Goal: Check status: Check status

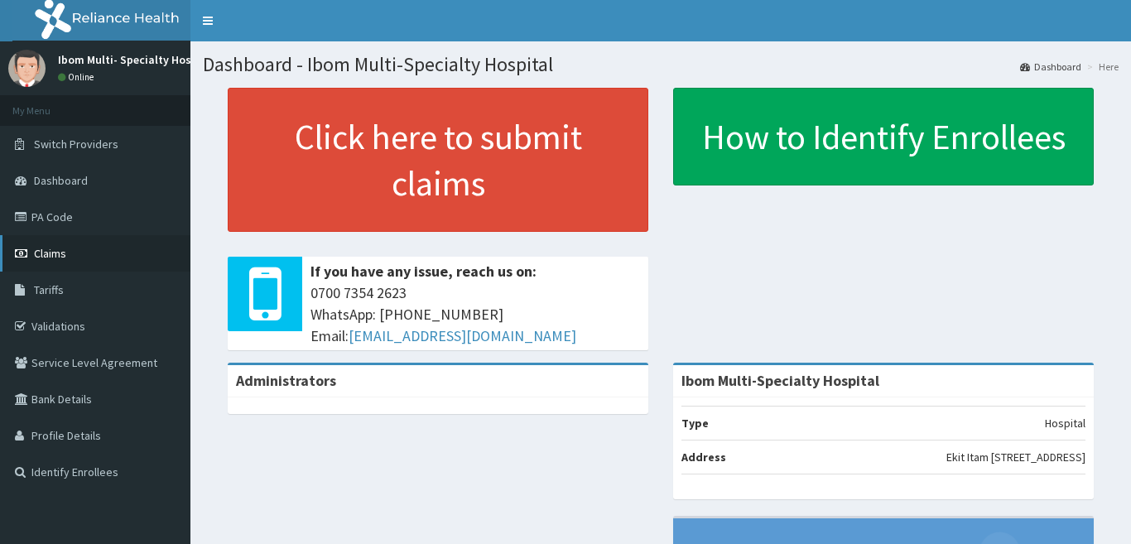
click at [60, 256] on span "Claims" at bounding box center [50, 253] width 32 height 15
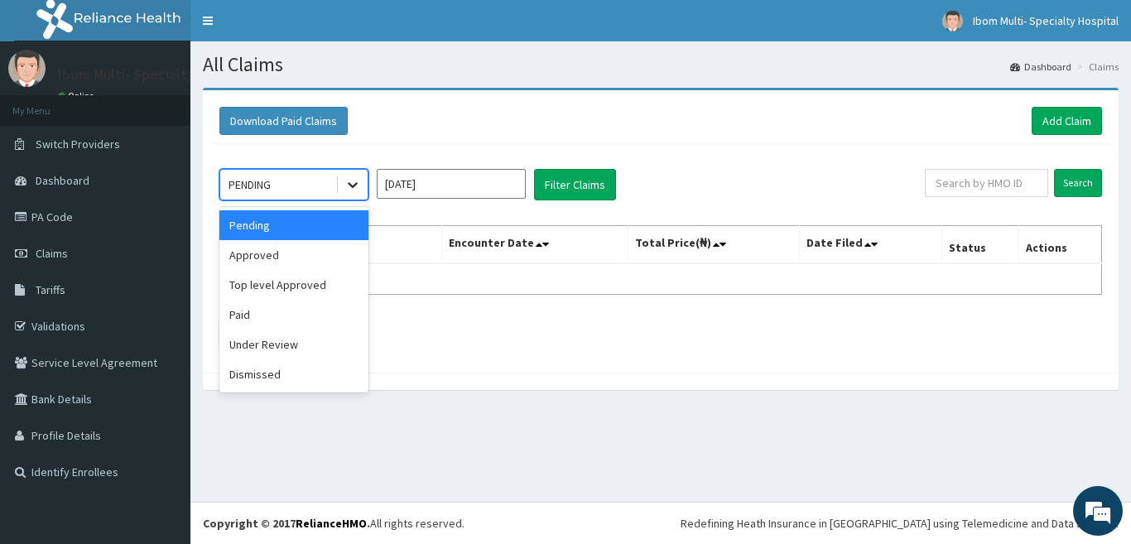
click at [348, 185] on icon at bounding box center [352, 184] width 17 height 17
click at [286, 310] on div "Paid" at bounding box center [293, 315] width 149 height 30
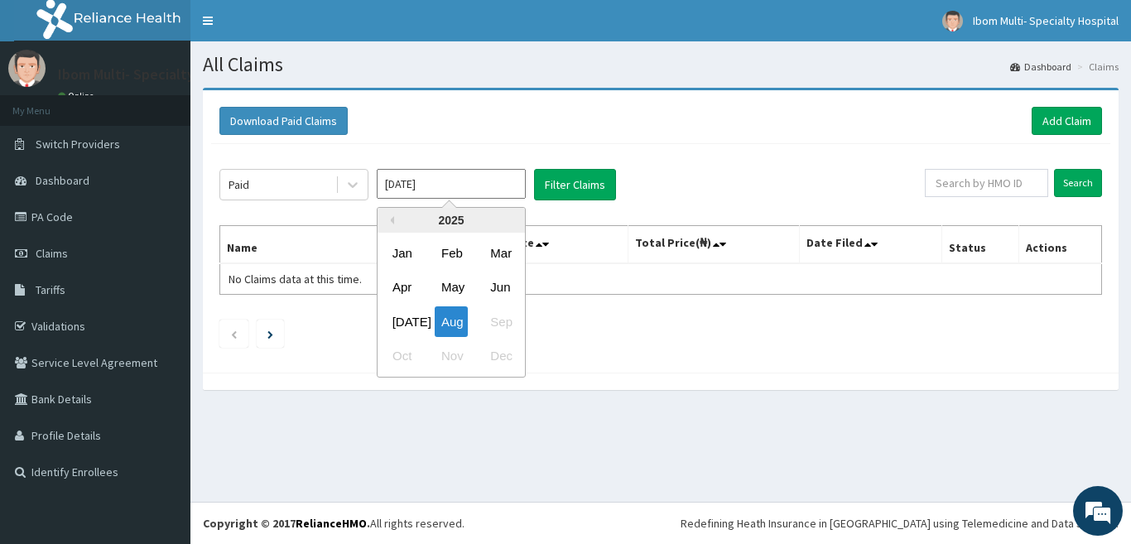
click at [511, 192] on input "Aug 2025" at bounding box center [451, 184] width 149 height 30
click at [397, 323] on div "Jul" at bounding box center [402, 321] width 33 height 31
type input "Jul 2025"
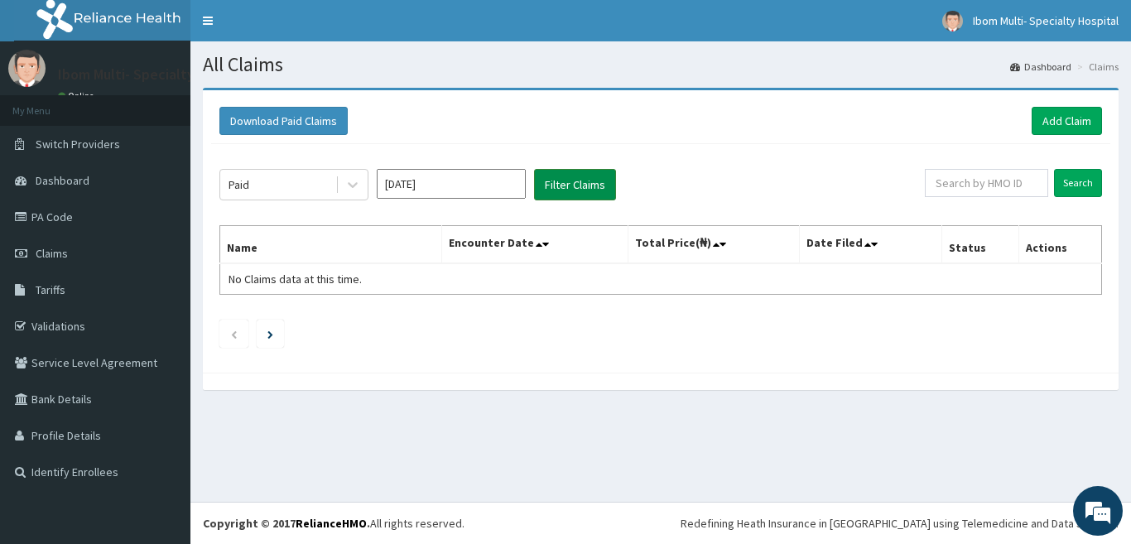
click at [556, 179] on button "Filter Claims" at bounding box center [575, 184] width 82 height 31
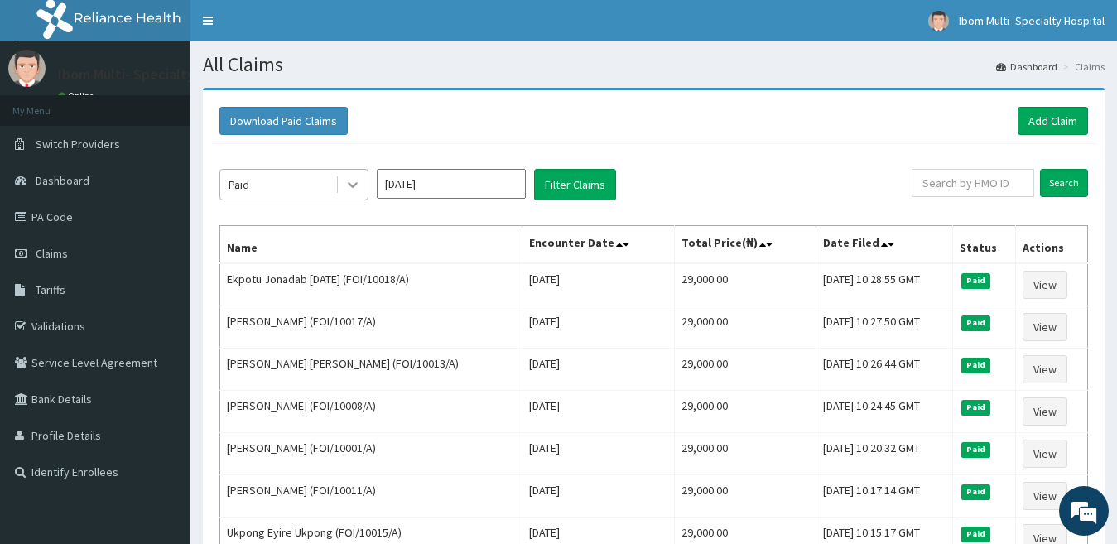
click at [363, 185] on div at bounding box center [353, 185] width 30 height 30
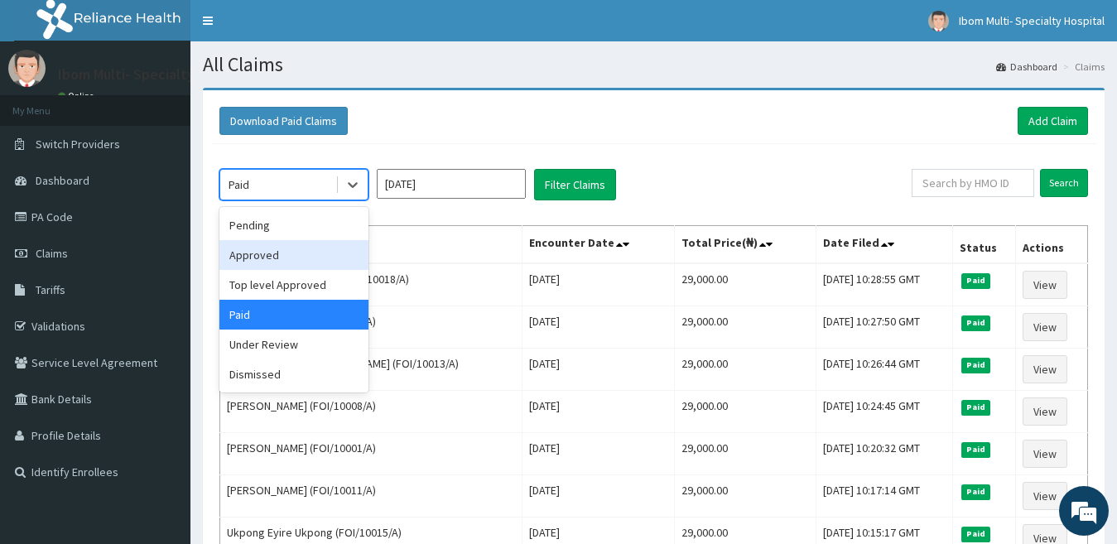
click at [320, 268] on div "Approved" at bounding box center [293, 255] width 149 height 30
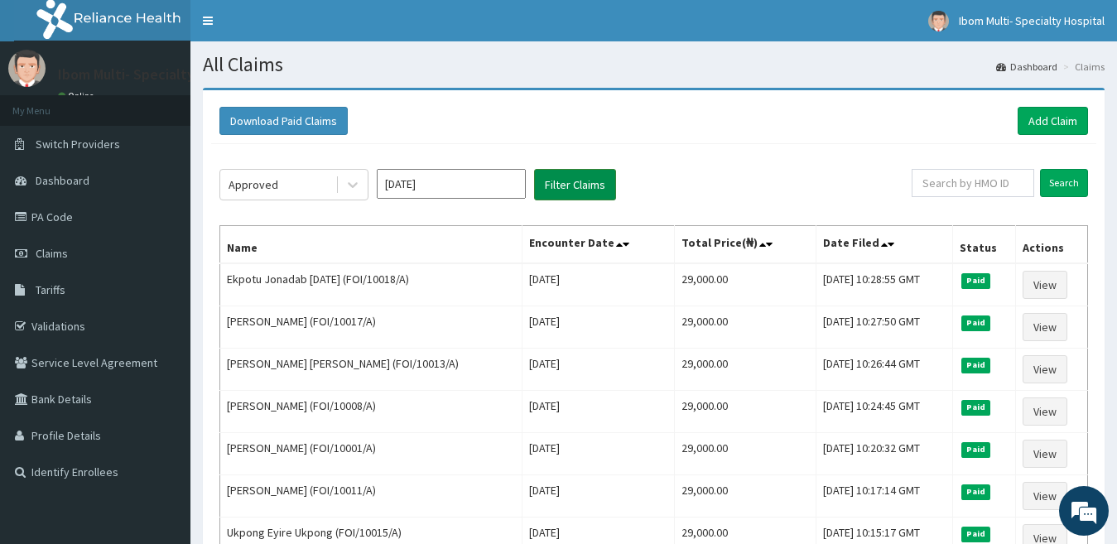
click at [555, 184] on button "Filter Claims" at bounding box center [575, 184] width 82 height 31
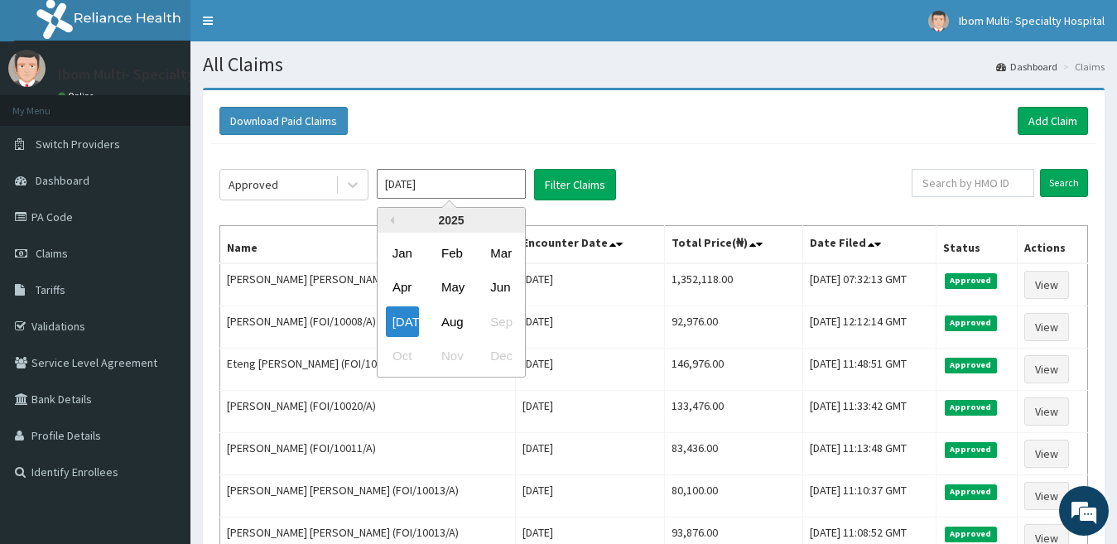
click at [488, 192] on input "Jul 2025" at bounding box center [451, 184] width 149 height 30
click at [260, 195] on div "Approved" at bounding box center [277, 184] width 115 height 26
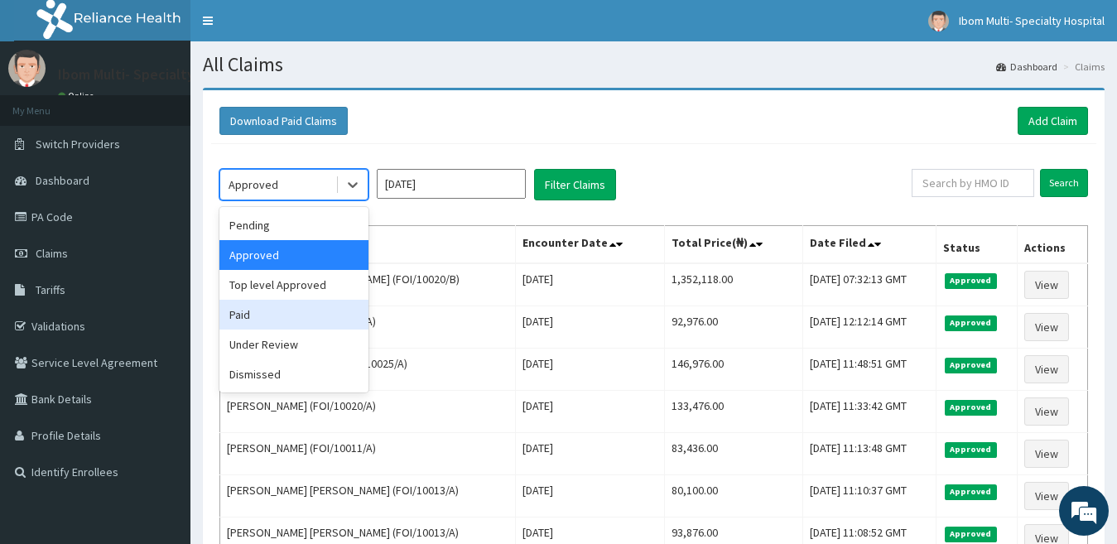
click at [280, 321] on div "Paid" at bounding box center [293, 315] width 149 height 30
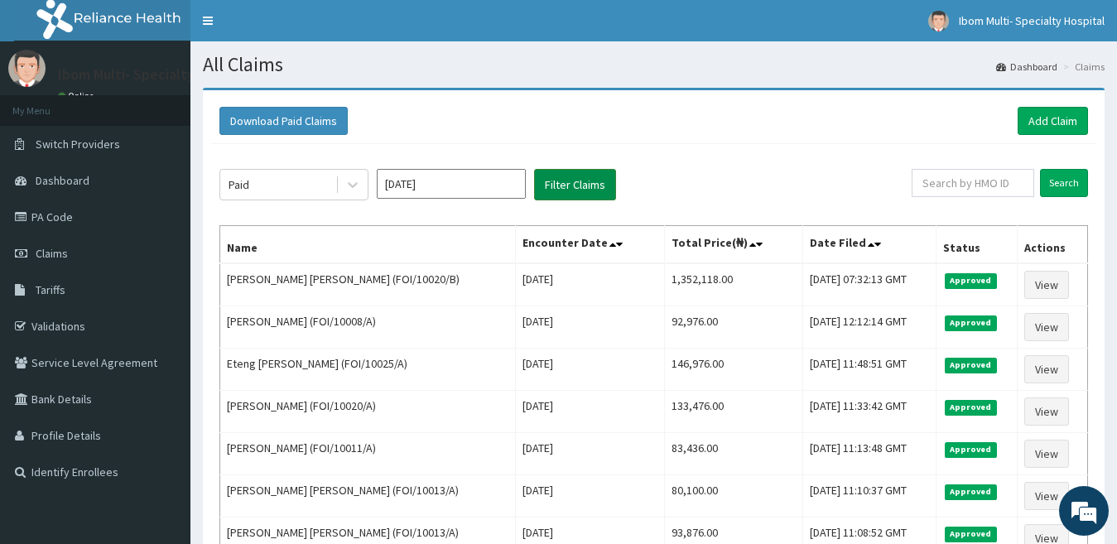
click at [567, 192] on button "Filter Claims" at bounding box center [575, 184] width 82 height 31
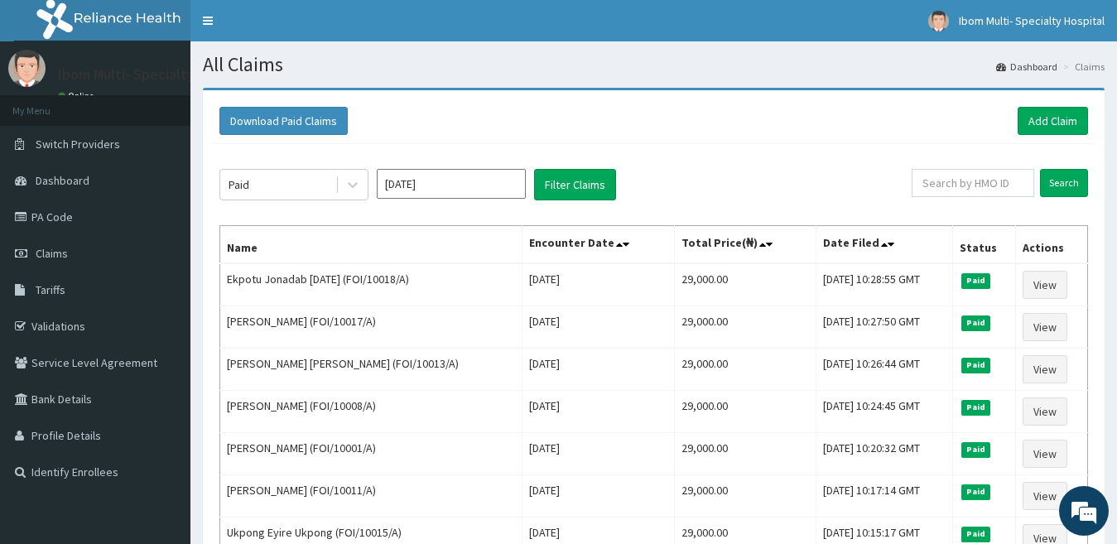
click at [440, 190] on input "Jul 2025" at bounding box center [451, 184] width 149 height 30
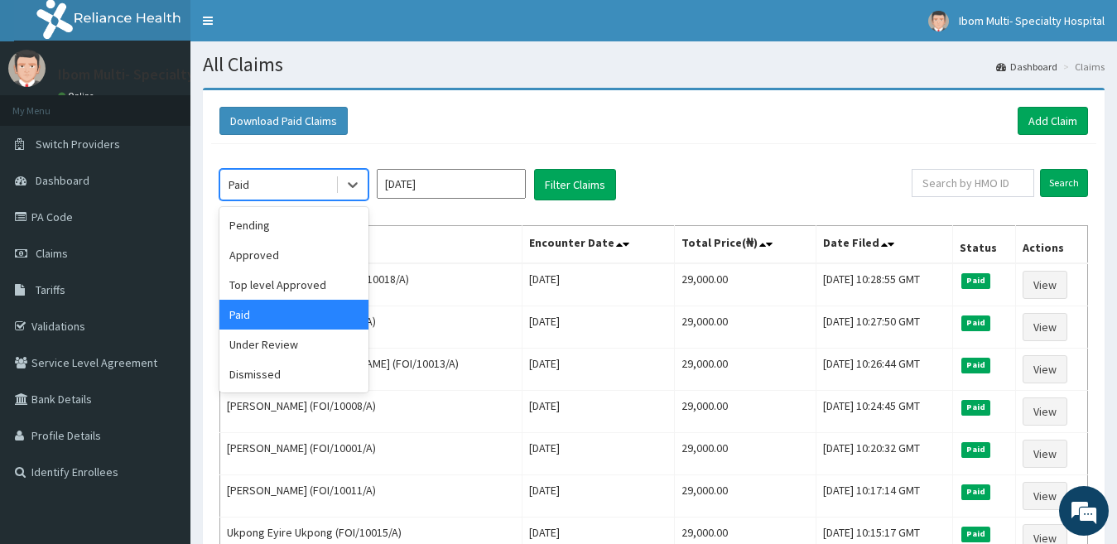
click at [267, 189] on div "Paid" at bounding box center [277, 184] width 115 height 26
click at [275, 261] on div "Approved" at bounding box center [293, 255] width 149 height 30
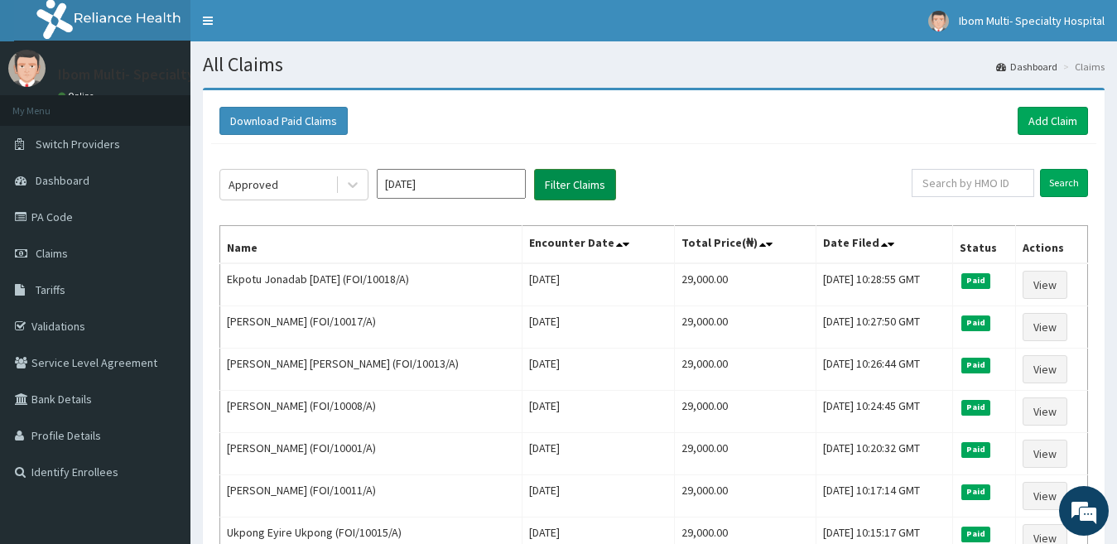
click at [565, 190] on button "Filter Claims" at bounding box center [575, 184] width 82 height 31
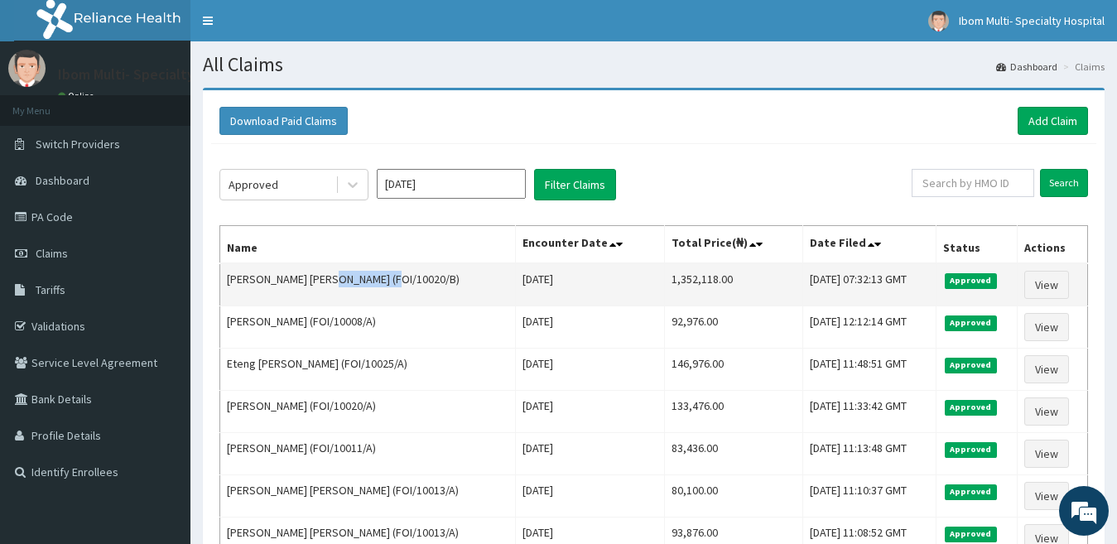
drag, startPoint x: 330, startPoint y: 278, endPoint x: 387, endPoint y: 276, distance: 57.2
click at [387, 276] on td "Emma Samuel Atara (FOI/10020/B)" at bounding box center [368, 284] width 296 height 43
copy td "FOI/10020/B"
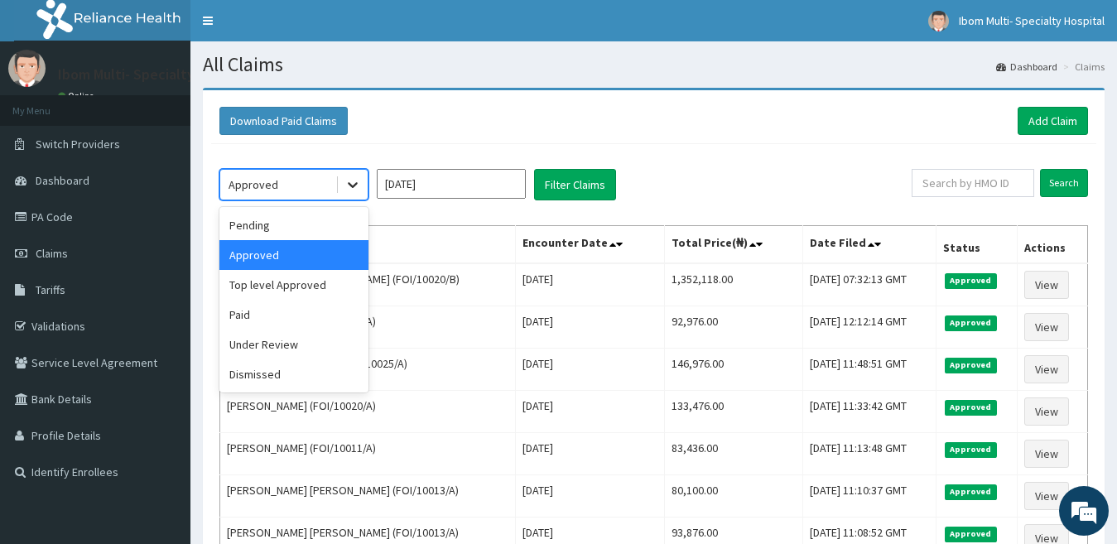
click at [364, 186] on div at bounding box center [353, 185] width 30 height 30
click at [259, 316] on div "Paid" at bounding box center [293, 315] width 149 height 30
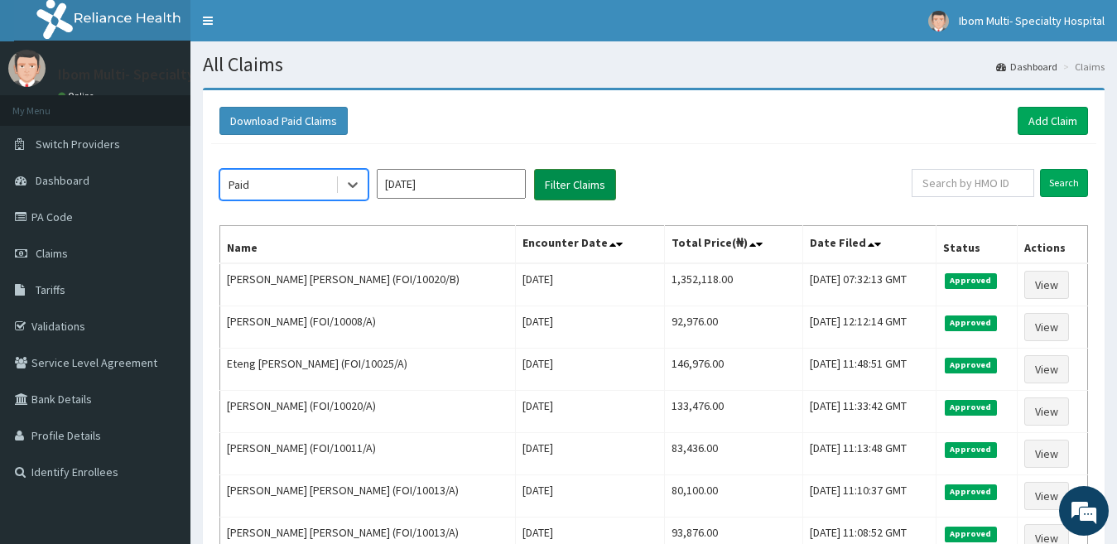
click at [599, 180] on button "Filter Claims" at bounding box center [575, 184] width 82 height 31
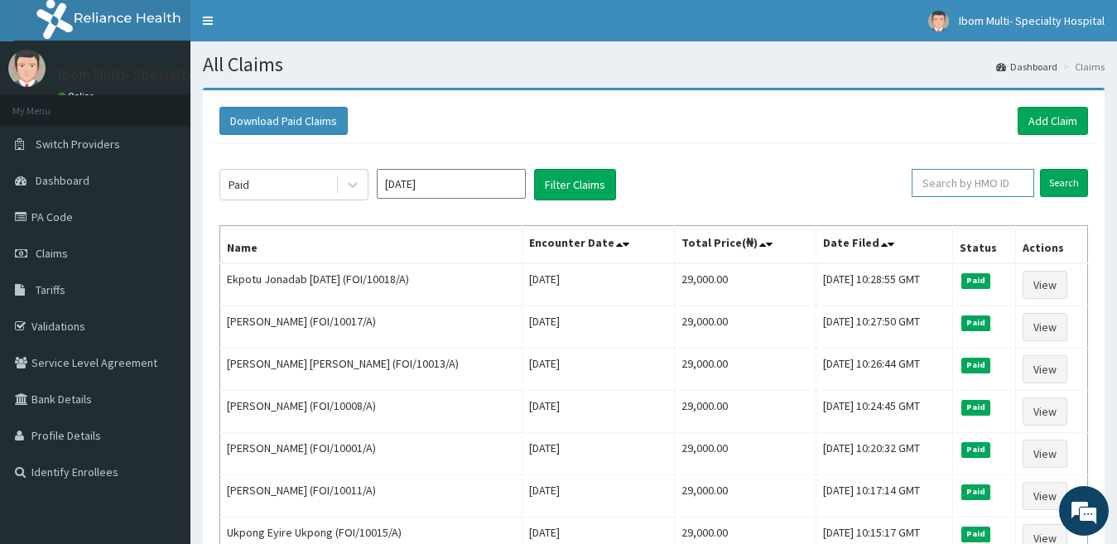
paste input "FOI/10020/B"
type input "FOI/10020/B"
click at [1056, 177] on input "Search" at bounding box center [1064, 183] width 48 height 28
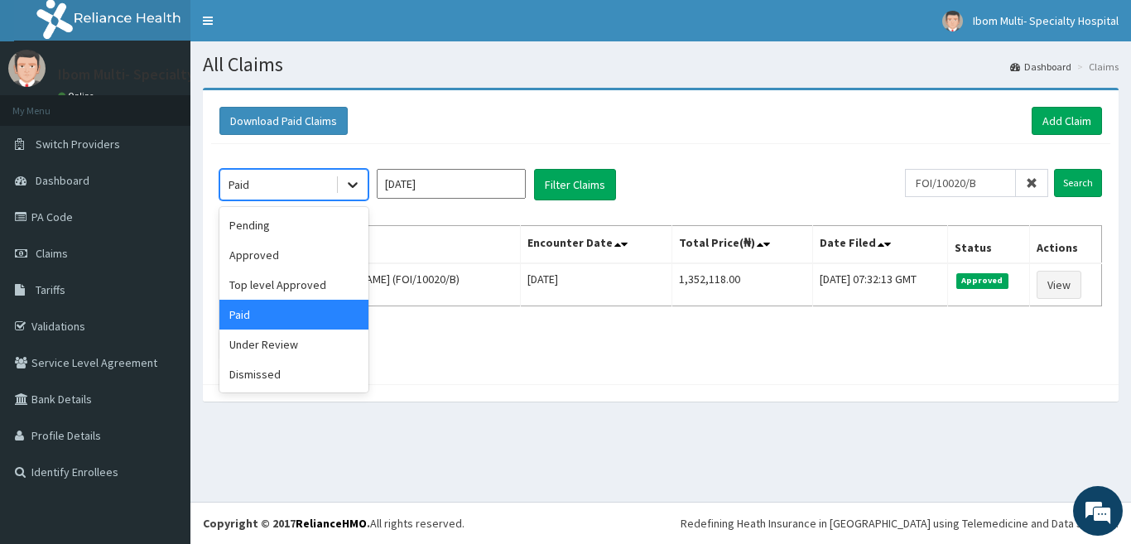
click at [361, 182] on div at bounding box center [353, 185] width 30 height 30
click at [291, 323] on div "Paid" at bounding box center [293, 315] width 149 height 30
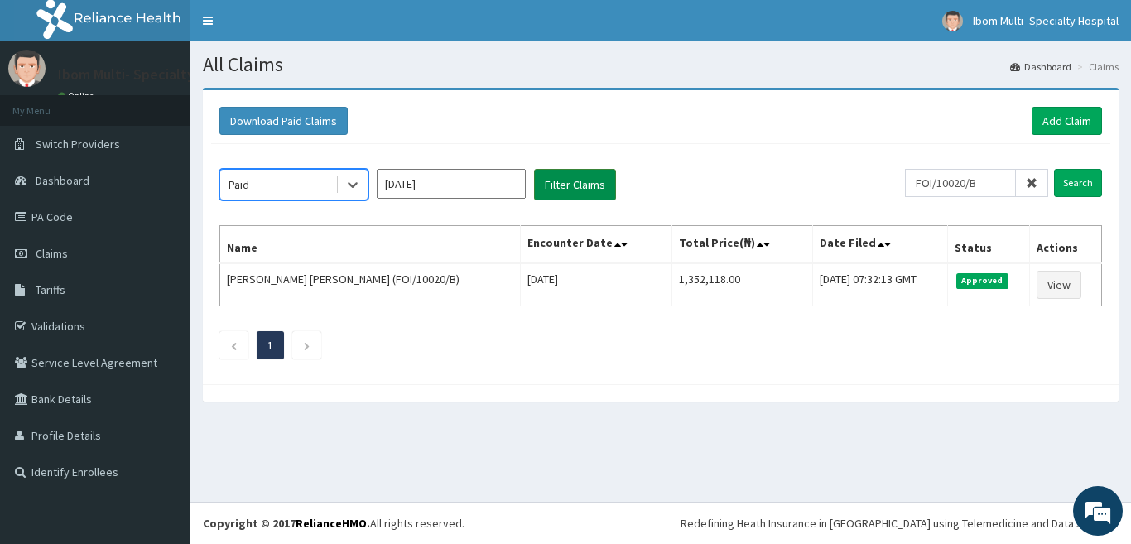
click at [577, 184] on button "Filter Claims" at bounding box center [575, 184] width 82 height 31
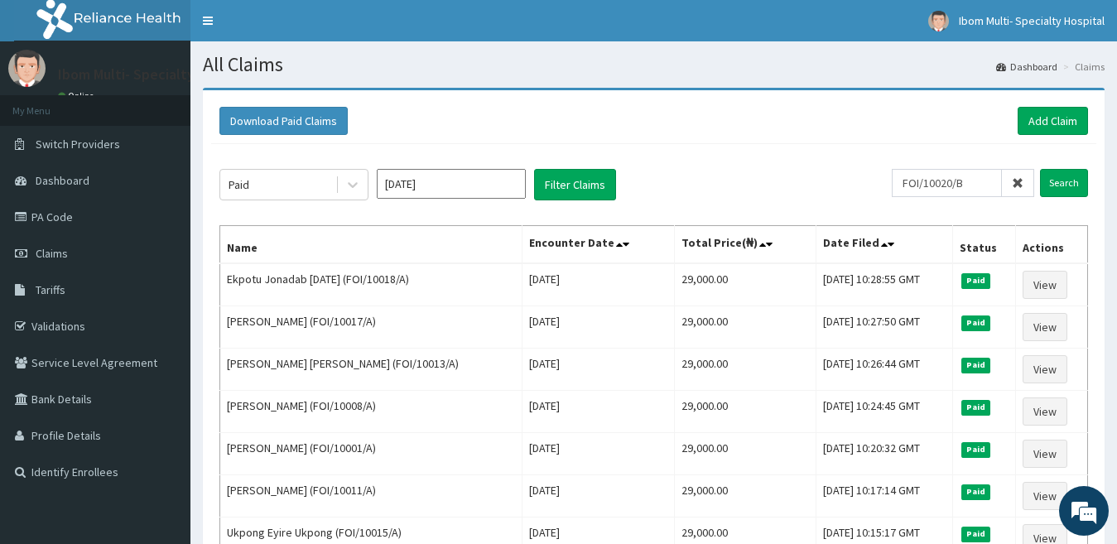
click at [416, 186] on input "Jul 2025" at bounding box center [451, 184] width 149 height 30
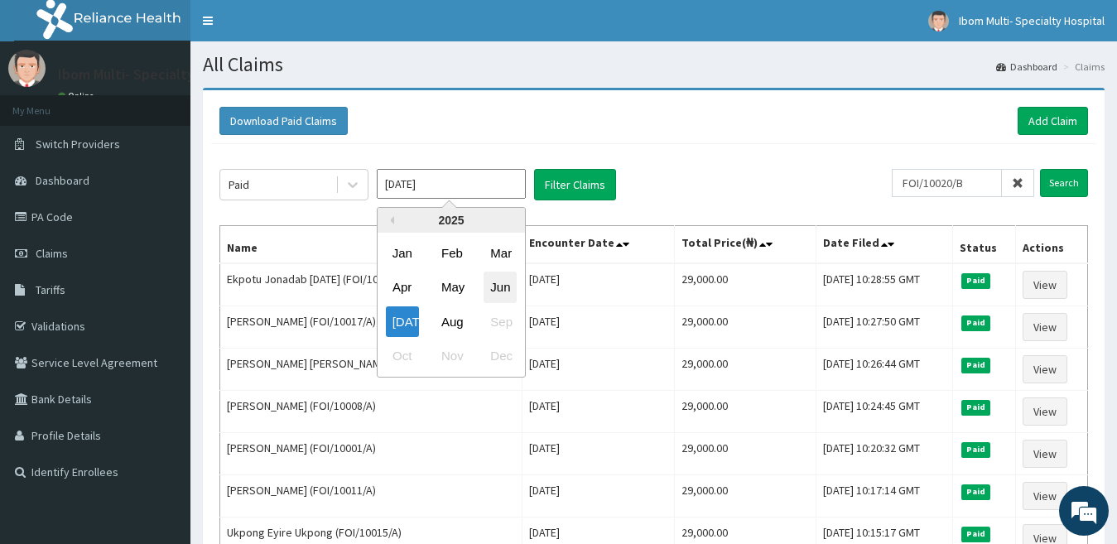
click at [496, 286] on div "Jun" at bounding box center [500, 287] width 33 height 31
type input "Jun 2025"
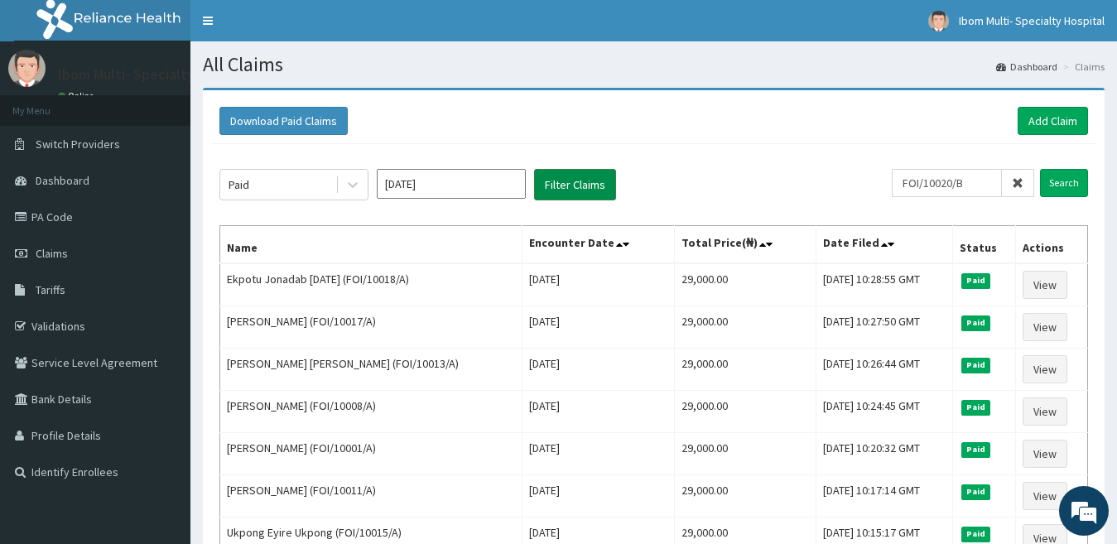
click at [584, 180] on button "Filter Claims" at bounding box center [575, 184] width 82 height 31
